Goal: Task Accomplishment & Management: Complete application form

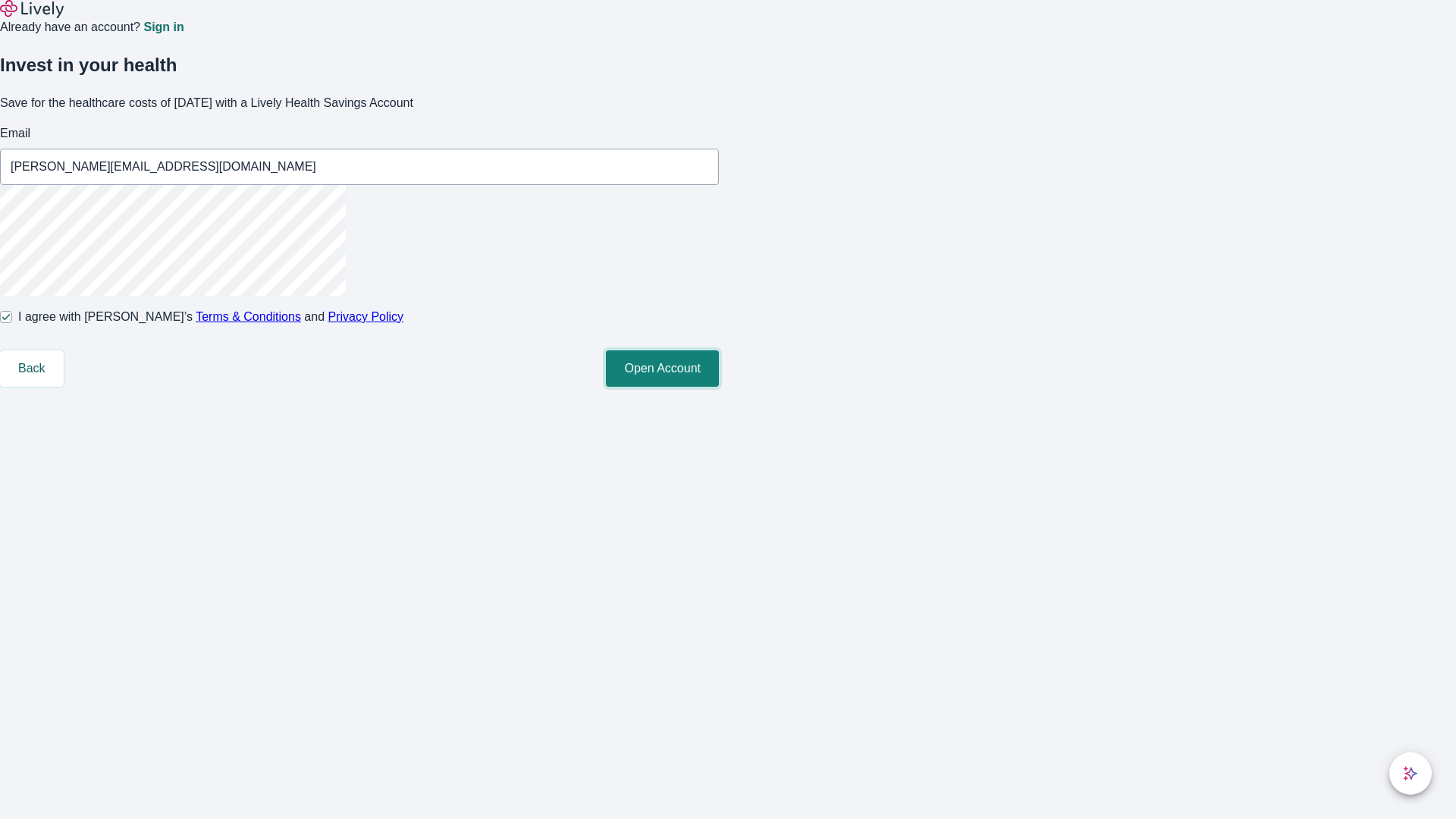
click at [719, 387] on button "Open Account" at bounding box center [662, 369] width 113 height 37
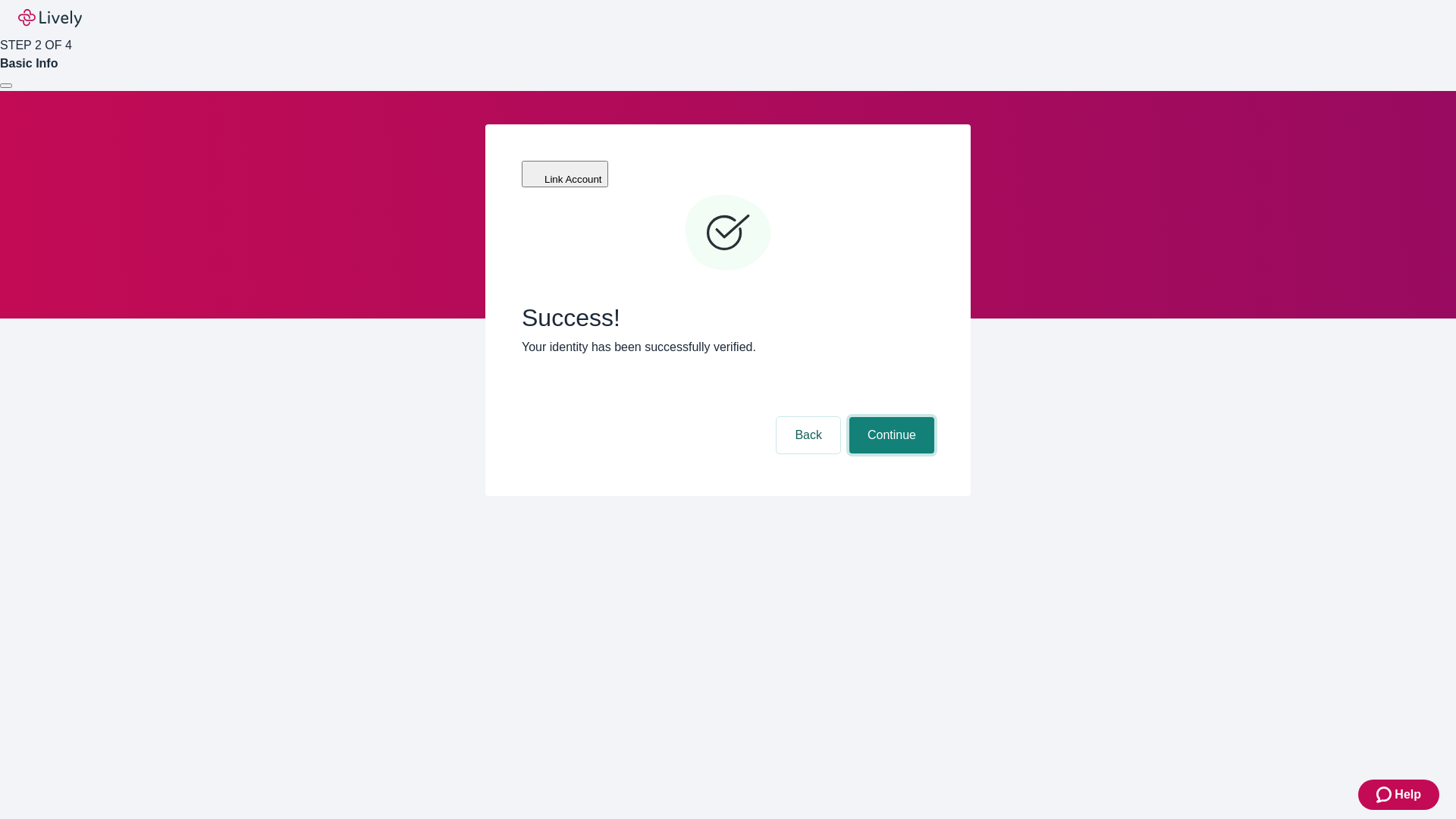
click at [889, 417] on button "Continue" at bounding box center [892, 436] width 85 height 37
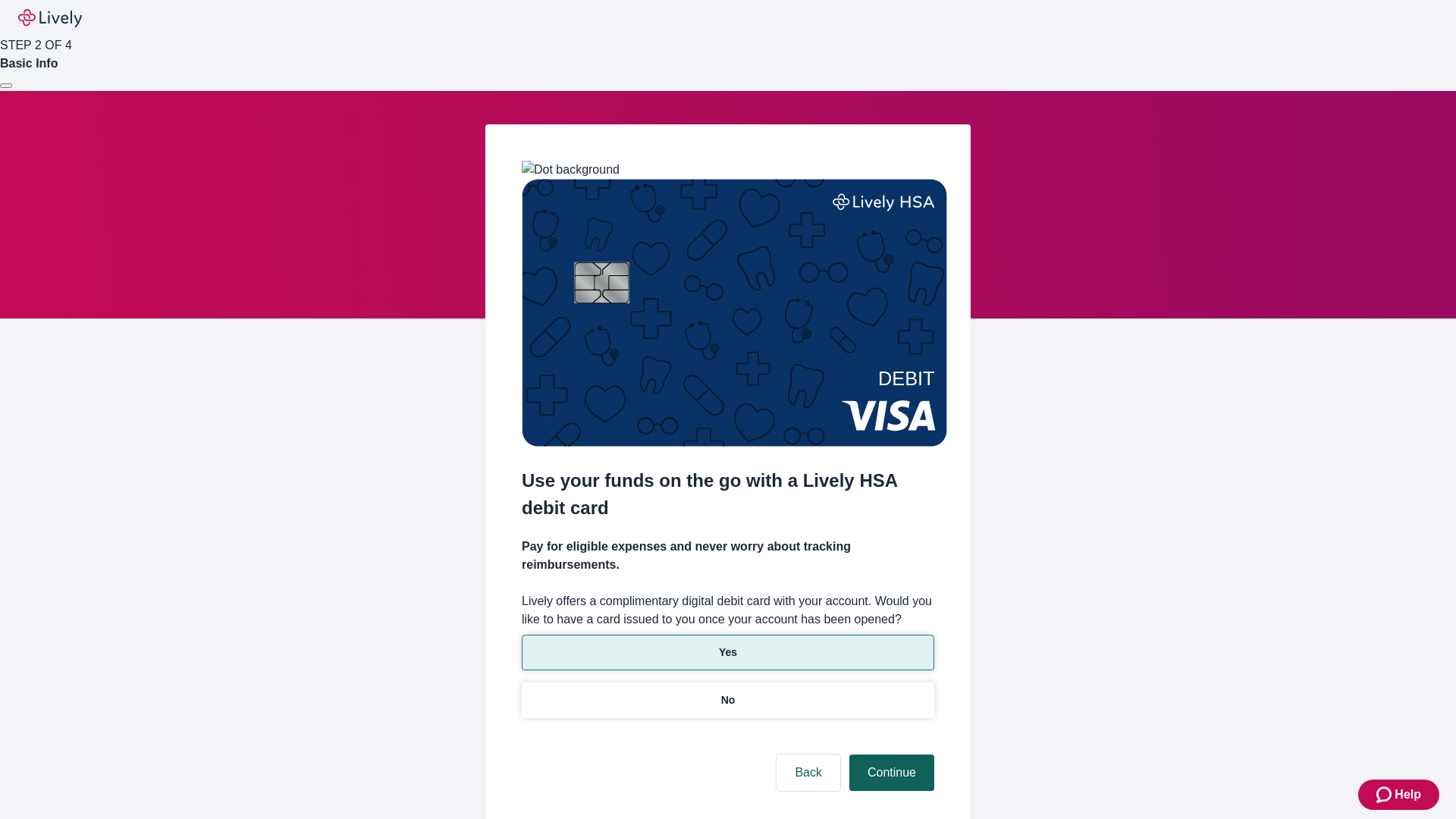
click at [727, 693] on p "No" at bounding box center [728, 700] width 14 height 16
click at [889, 755] on button "Continue" at bounding box center [892, 773] width 85 height 37
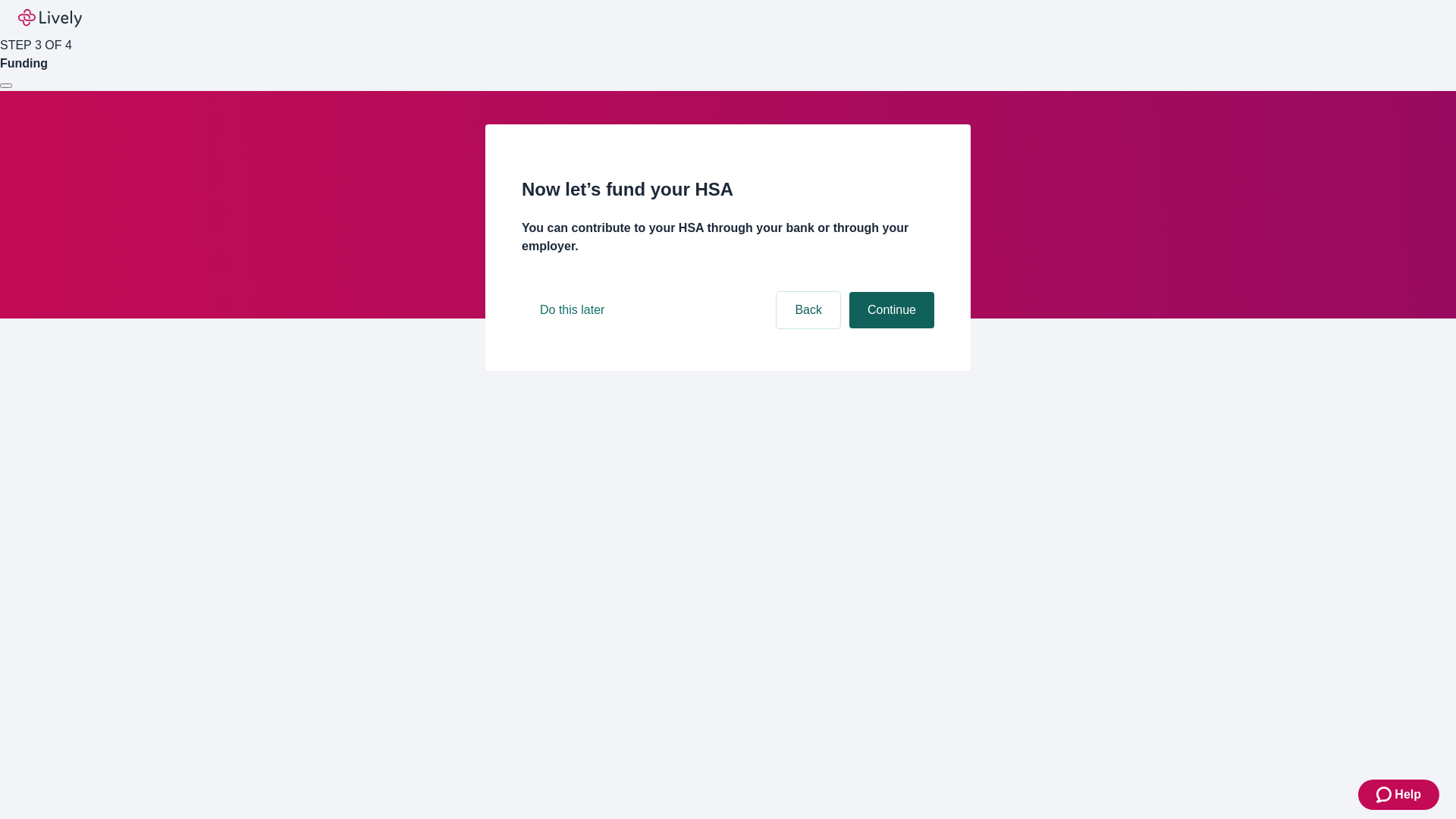
click at [889, 328] on button "Continue" at bounding box center [892, 310] width 85 height 37
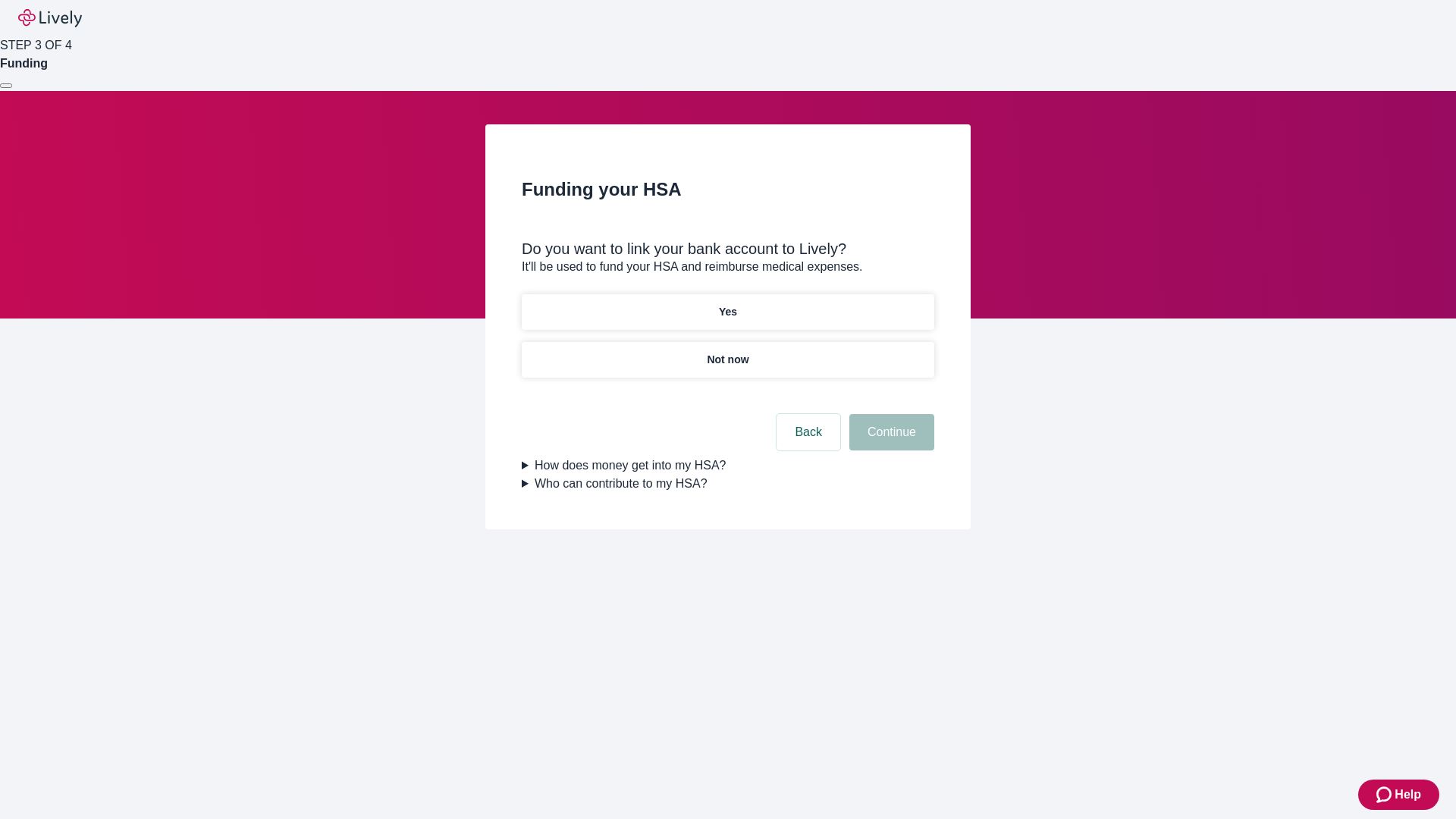
click at [727, 304] on p "Yes" at bounding box center [728, 312] width 18 height 16
click at [889, 414] on button "Continue" at bounding box center [892, 432] width 85 height 37
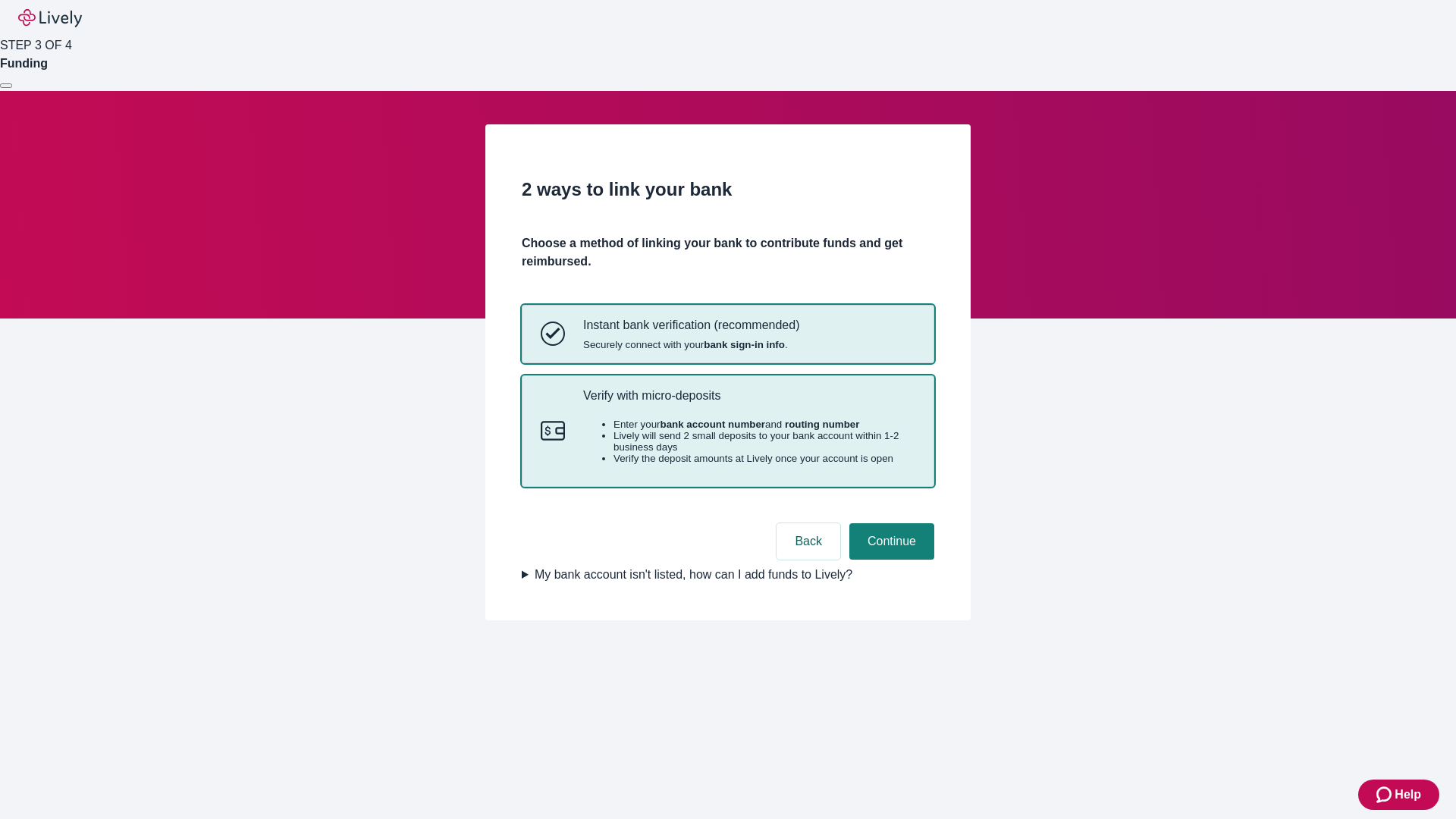
click at [749, 403] on p "Verify with micro-deposits" at bounding box center [750, 395] width 332 height 14
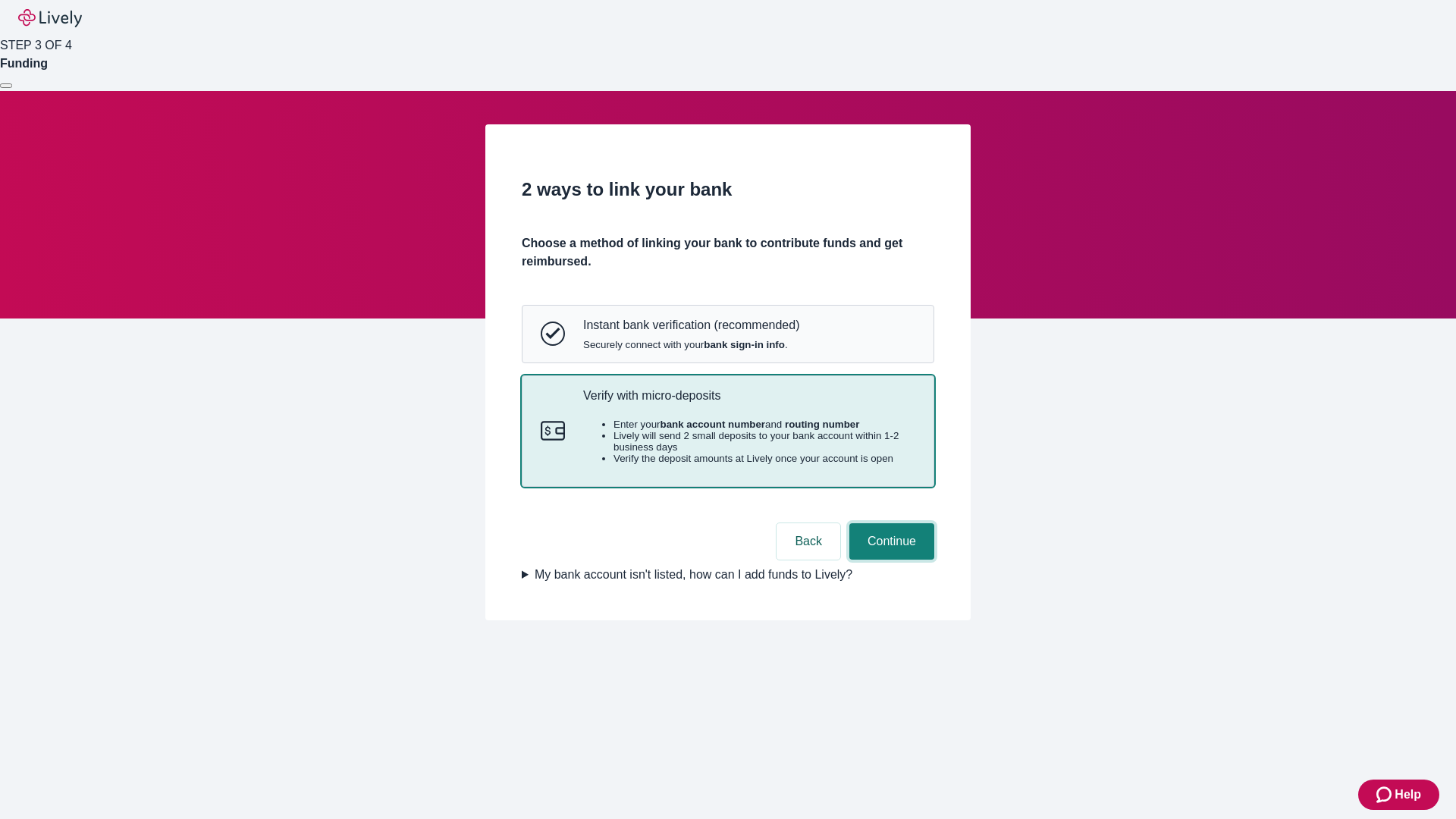
click at [889, 560] on button "Continue" at bounding box center [892, 542] width 85 height 37
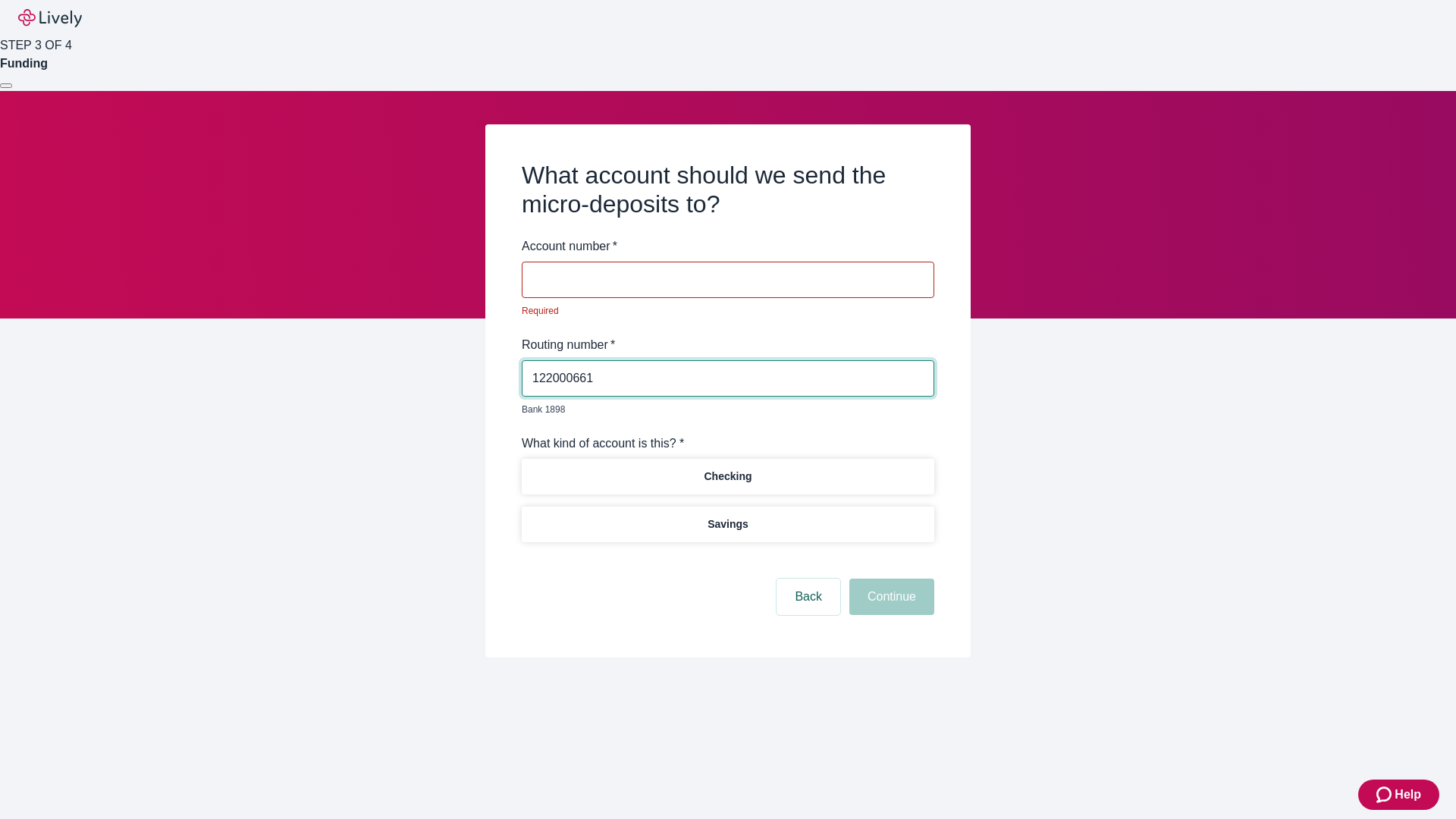
type input "122000661"
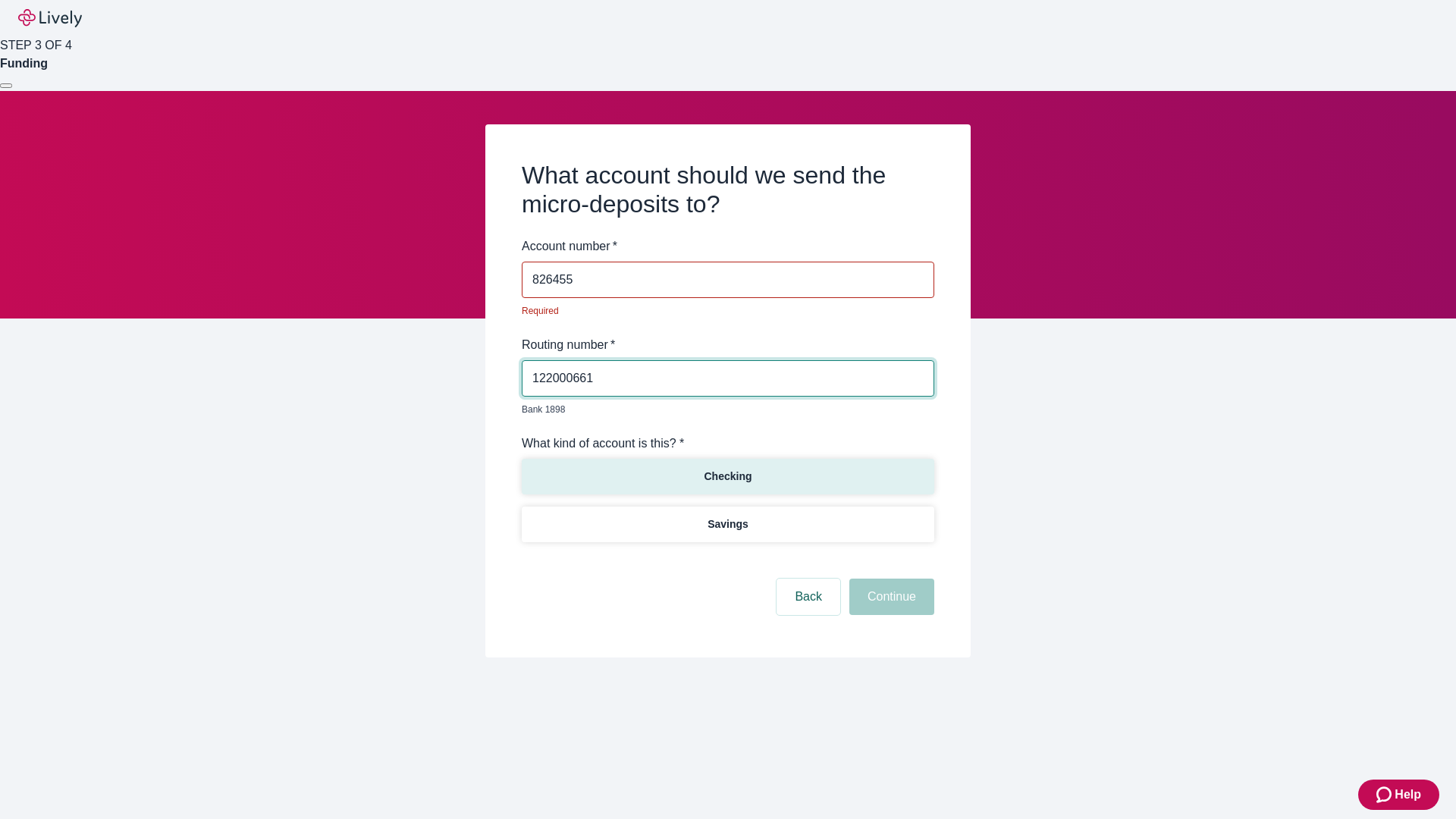
type input "826455"
click at [727, 469] on p "Checking" at bounding box center [727, 476] width 47 height 16
